Goal: Transaction & Acquisition: Purchase product/service

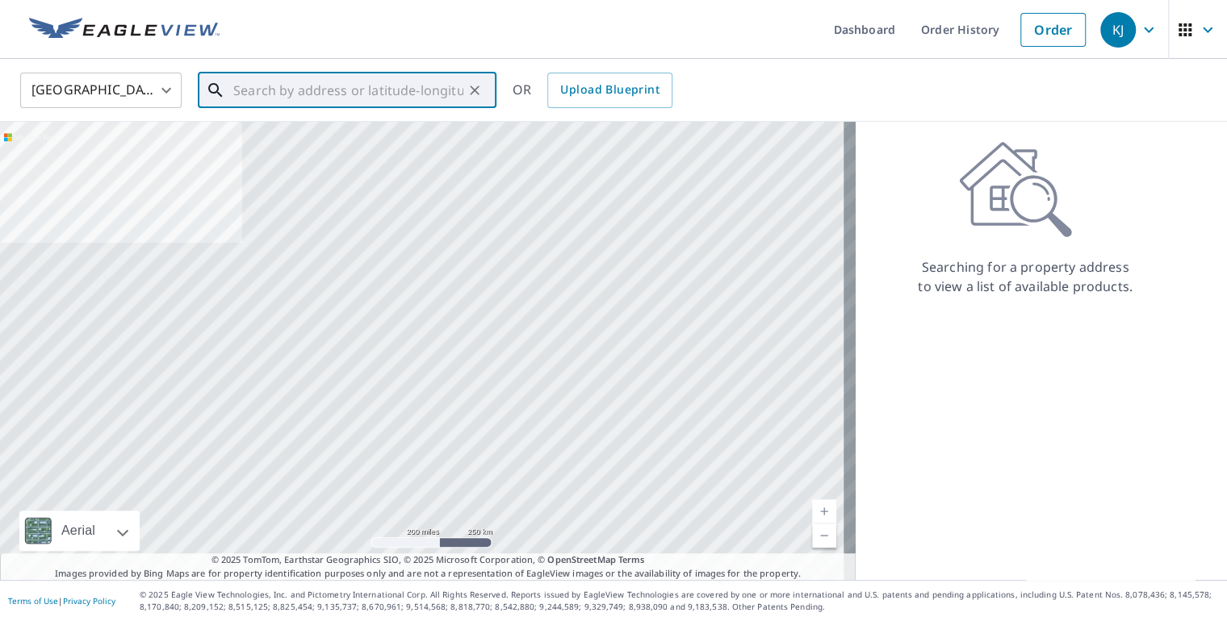
click at [263, 93] on input "text" at bounding box center [348, 90] width 230 height 45
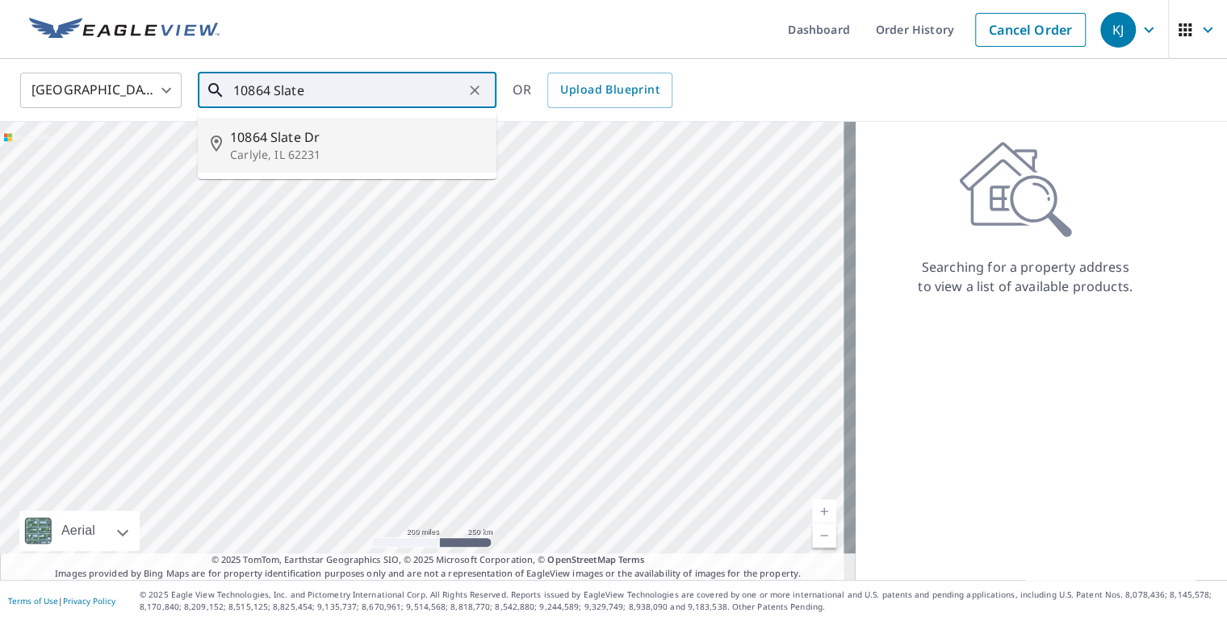
click at [303, 144] on span "10864 Slate Dr" at bounding box center [356, 137] width 253 height 19
type input "[STREET_ADDRESS][PERSON_NAME]"
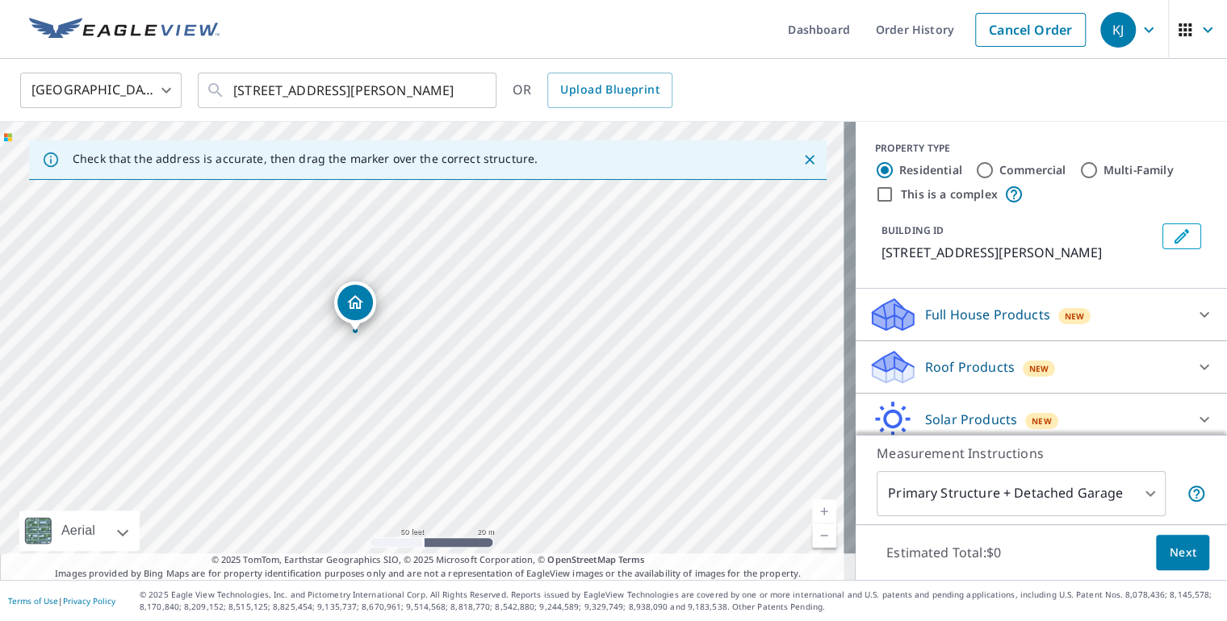
drag, startPoint x: 377, startPoint y: 492, endPoint x: 407, endPoint y: 261, distance: 232.8
click at [407, 261] on div "[STREET_ADDRESS][PERSON_NAME]" at bounding box center [428, 351] width 856 height 458
drag, startPoint x: 356, startPoint y: 300, endPoint x: 362, endPoint y: 309, distance: 11.0
click at [1129, 496] on body "KJ KJ Dashboard Order History Cancel Order KJ United States US ​ [STREET_ADDRES…" at bounding box center [613, 310] width 1227 height 621
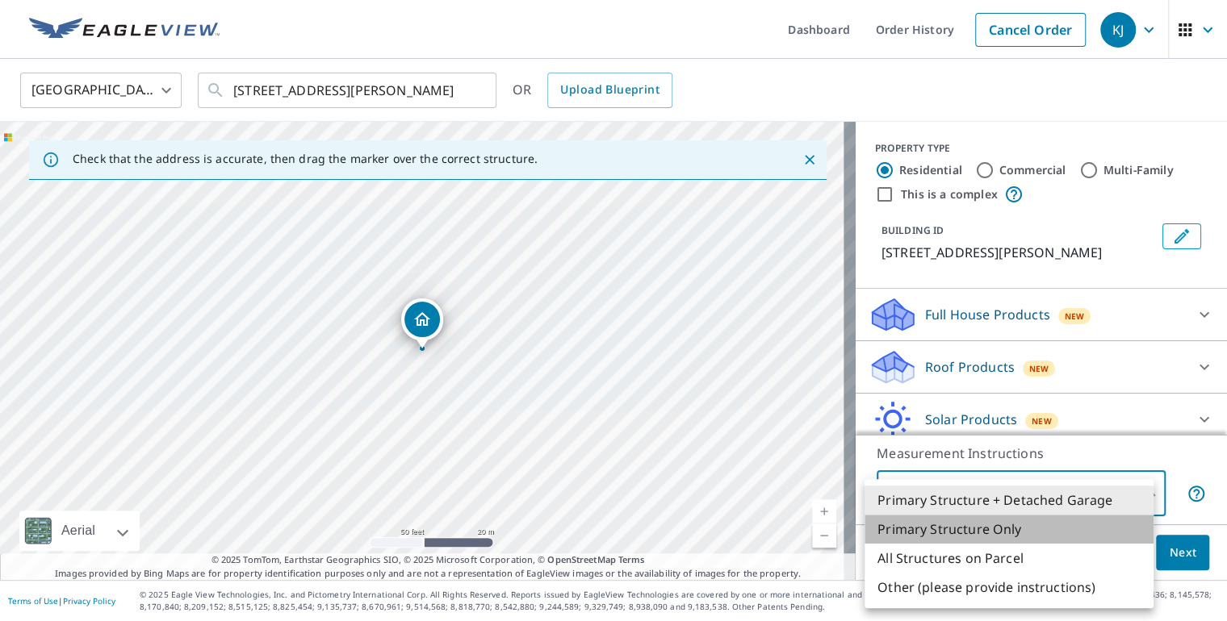
click at [986, 525] on li "Primary Structure Only" at bounding box center [1008, 529] width 289 height 29
type input "2"
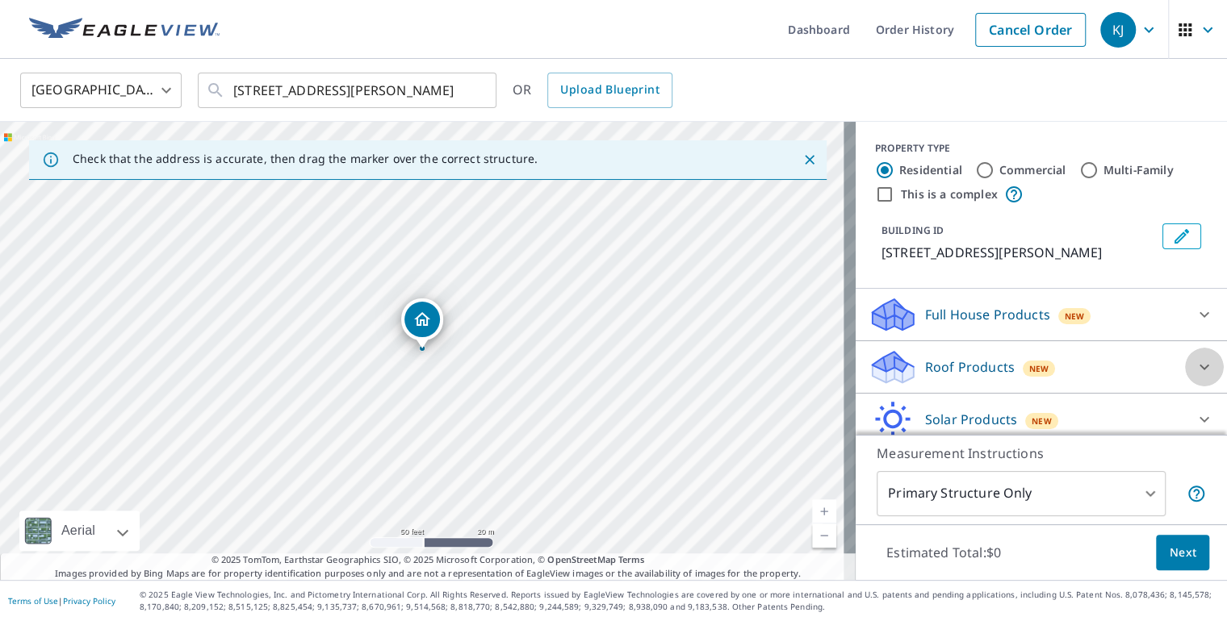
click at [1195, 365] on icon at bounding box center [1204, 367] width 19 height 19
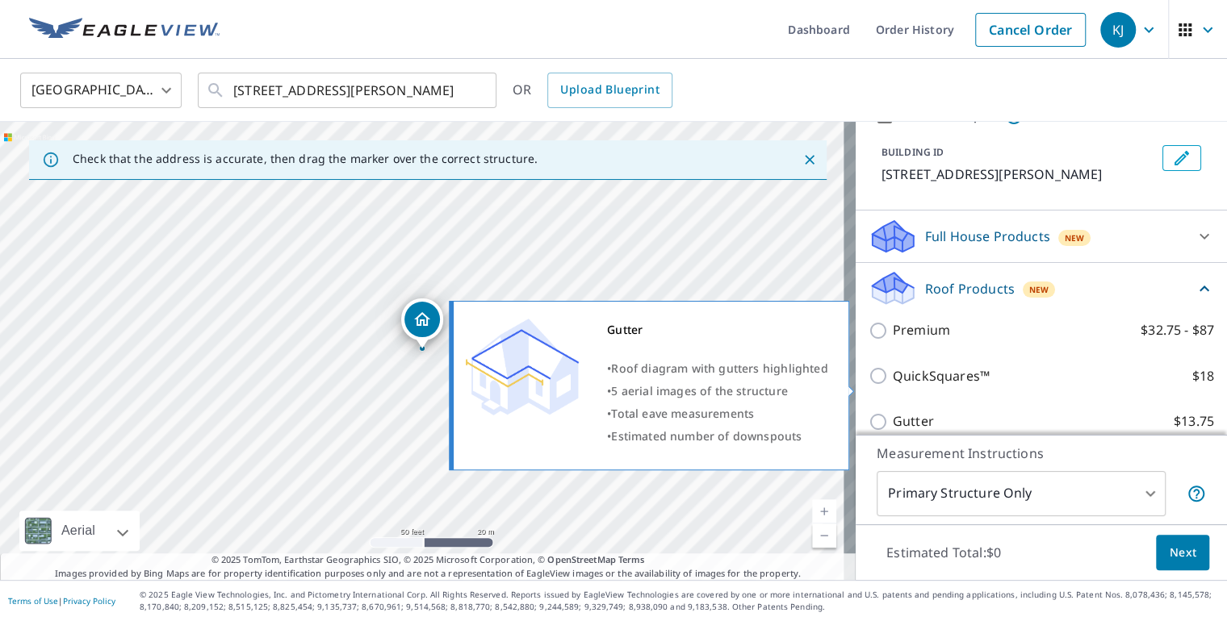
scroll to position [161, 0]
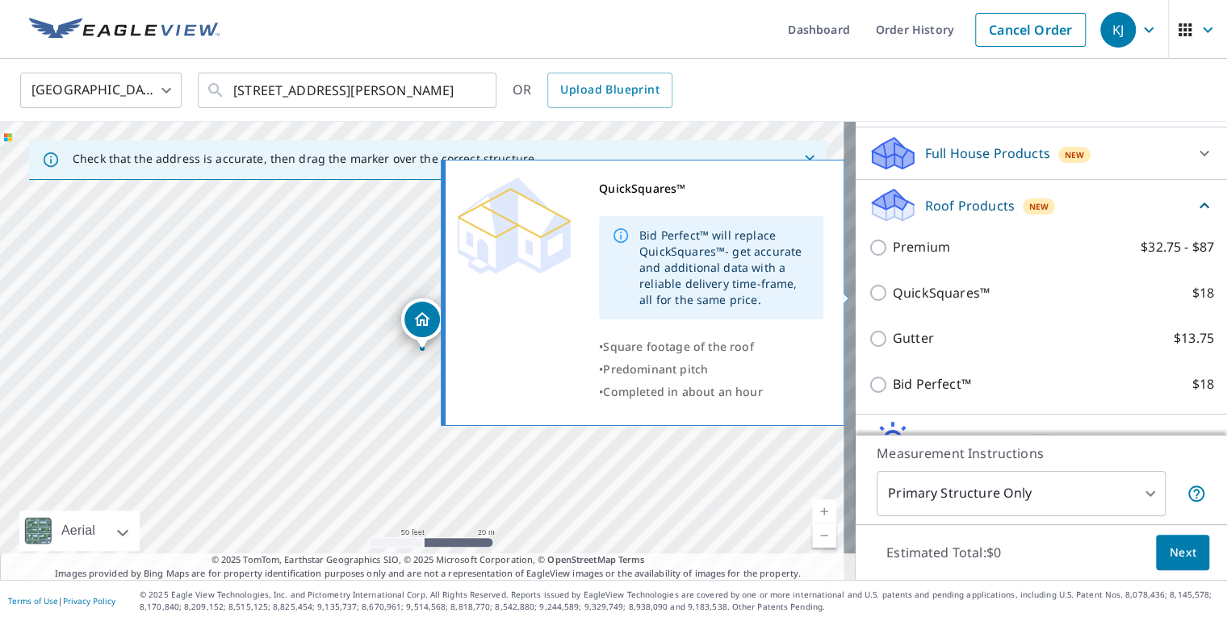
click at [868, 291] on input "QuickSquares™ $18" at bounding box center [880, 292] width 24 height 19
checkbox input "true"
type input "1"
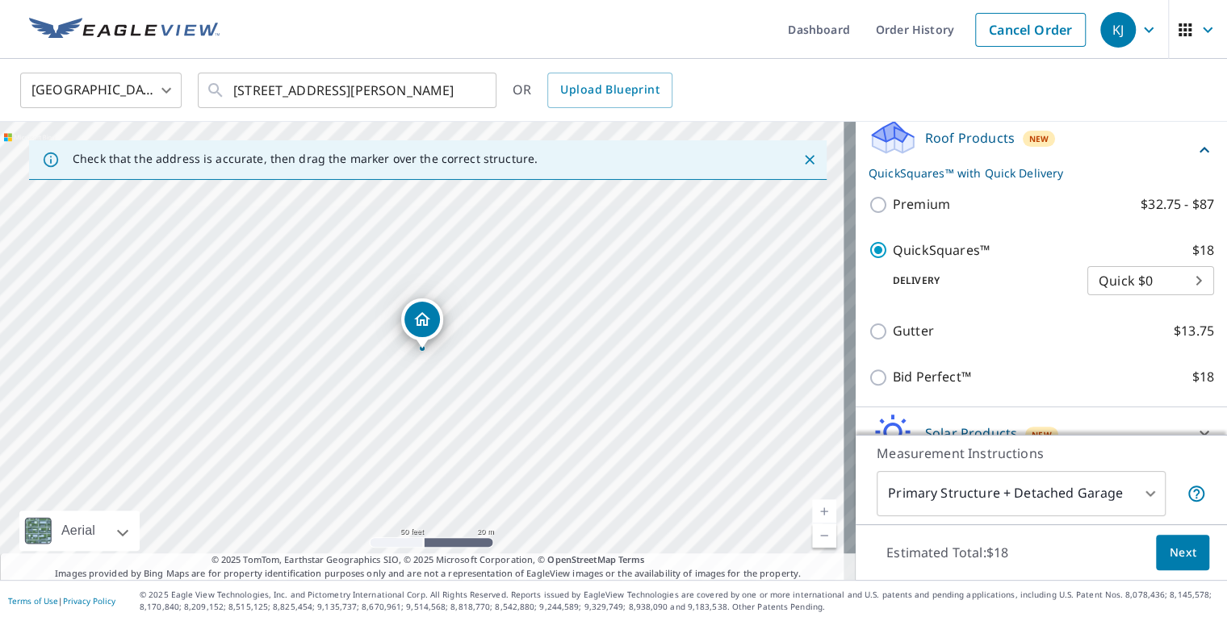
scroll to position [305, 0]
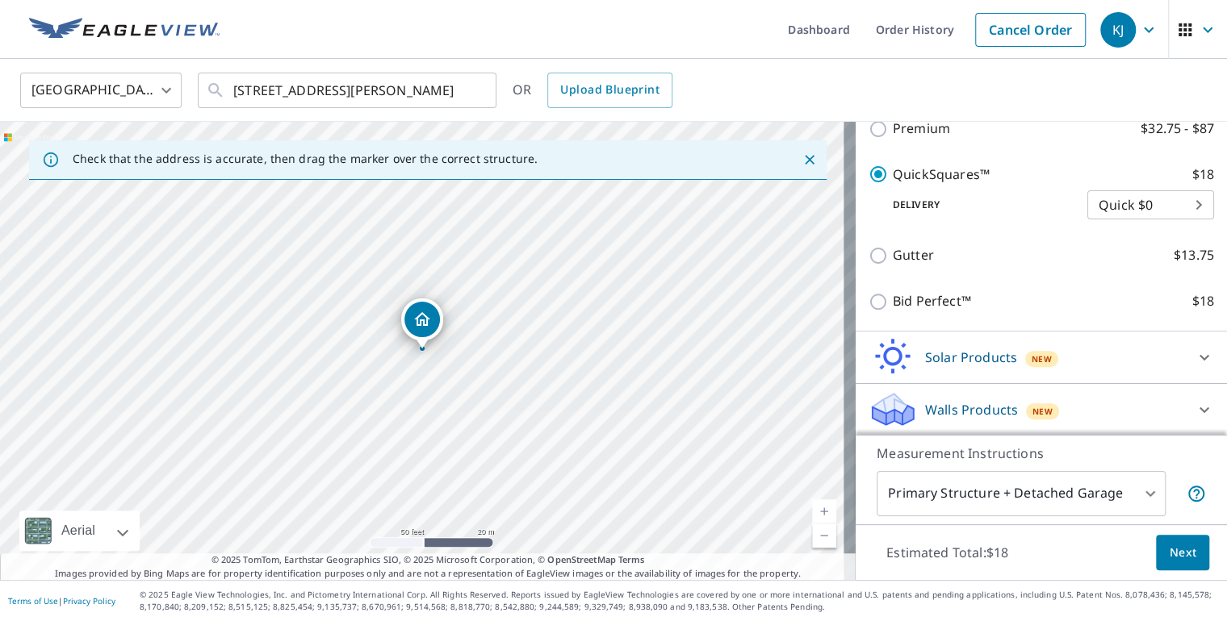
click at [1173, 550] on span "Next" at bounding box center [1182, 553] width 27 height 20
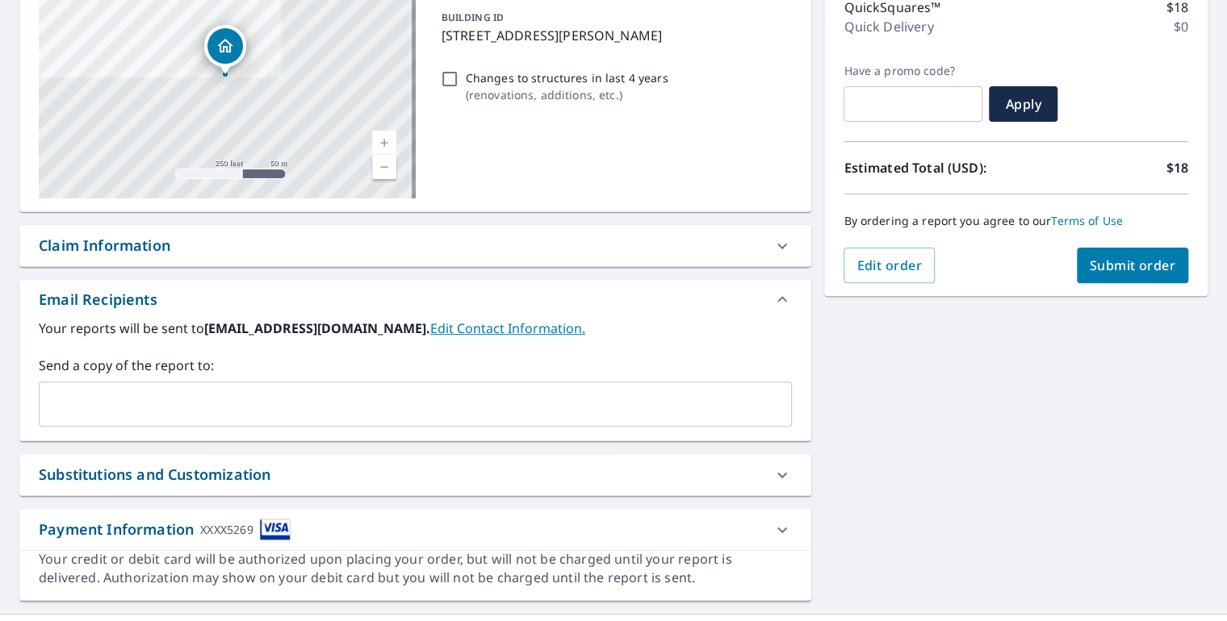
scroll to position [242, 0]
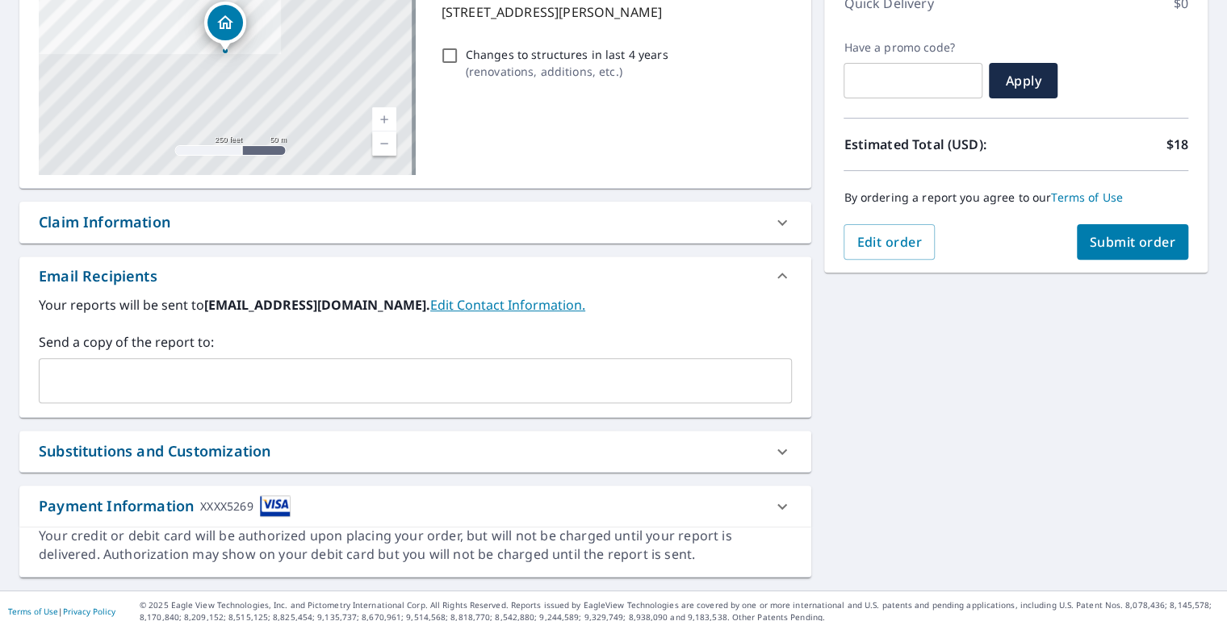
click at [435, 381] on input "text" at bounding box center [403, 381] width 714 height 31
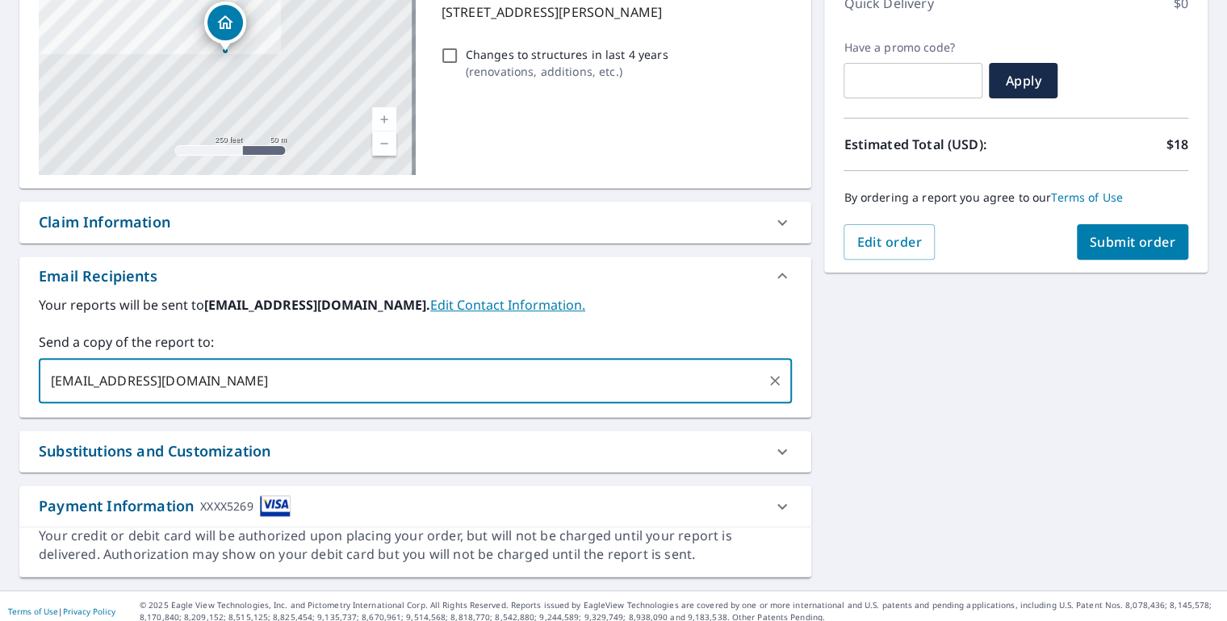
type input "[EMAIL_ADDRESS][DOMAIN_NAME]"
click at [1117, 240] on span "Submit order" at bounding box center [1133, 242] width 86 height 18
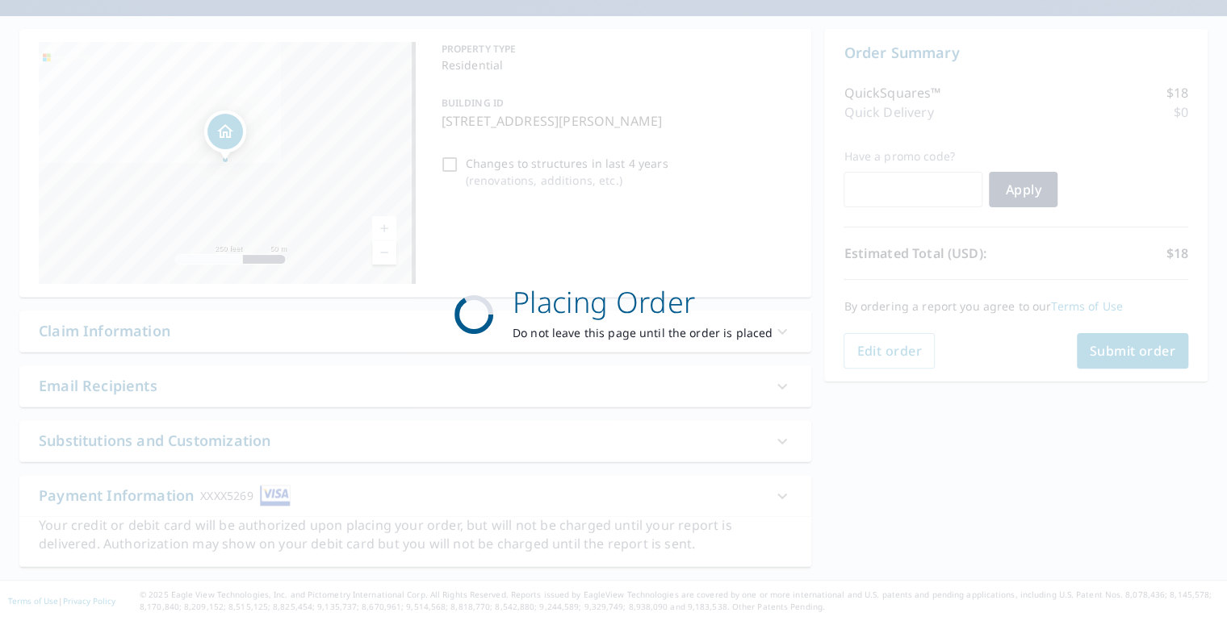
scroll to position [132, 0]
